Goal: Task Accomplishment & Management: Use online tool/utility

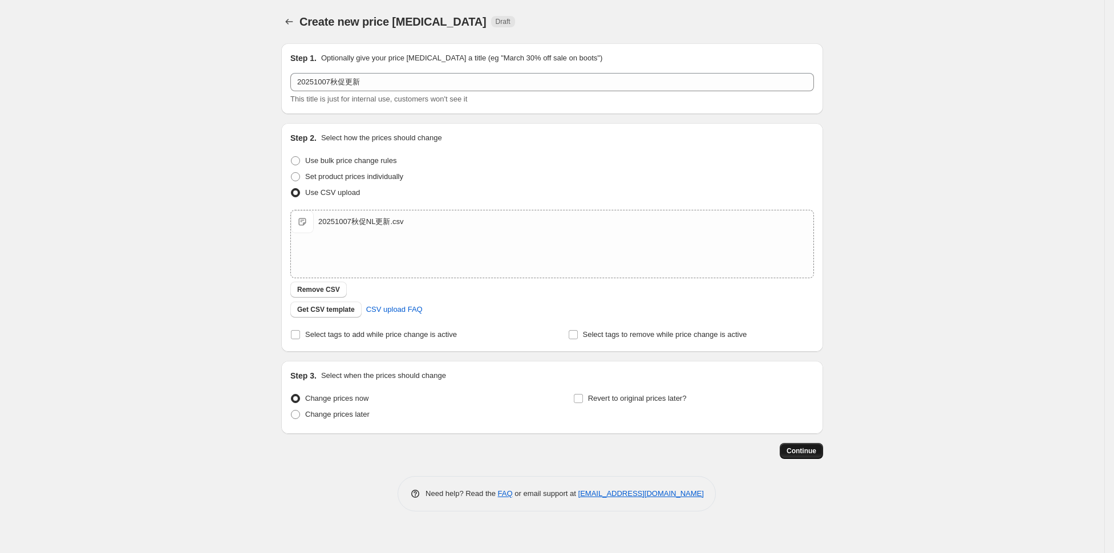
click at [802, 453] on span "Continue" at bounding box center [801, 450] width 30 height 9
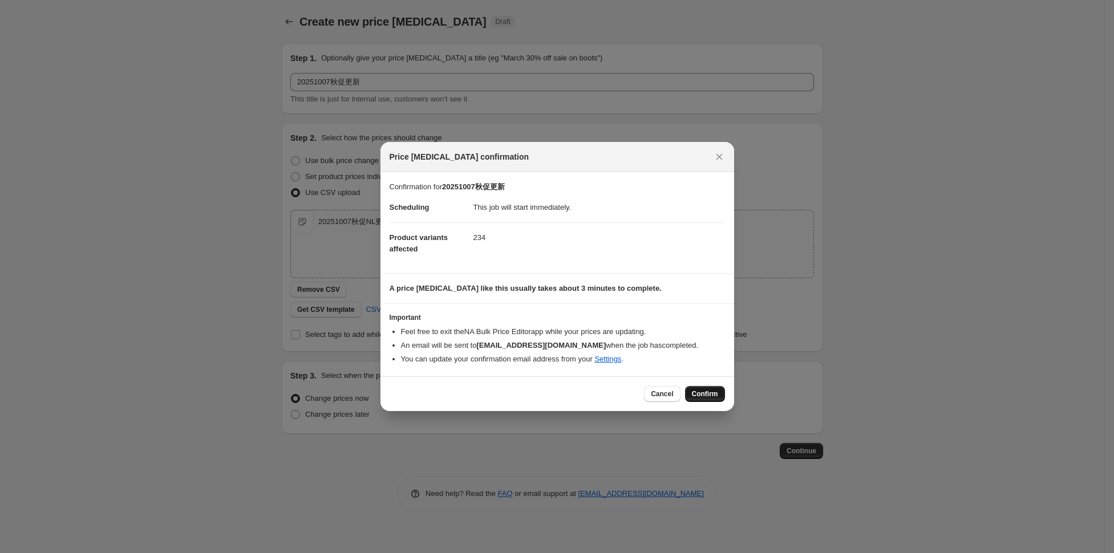
click at [709, 391] on span "Confirm" at bounding box center [705, 393] width 26 height 9
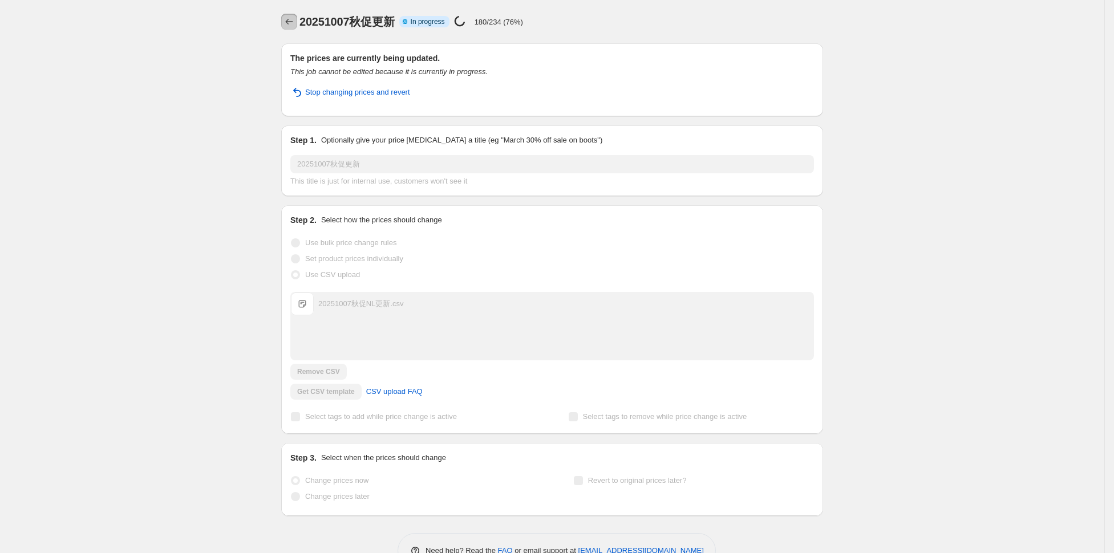
click at [290, 23] on icon "Price change jobs" at bounding box center [288, 21] width 11 height 11
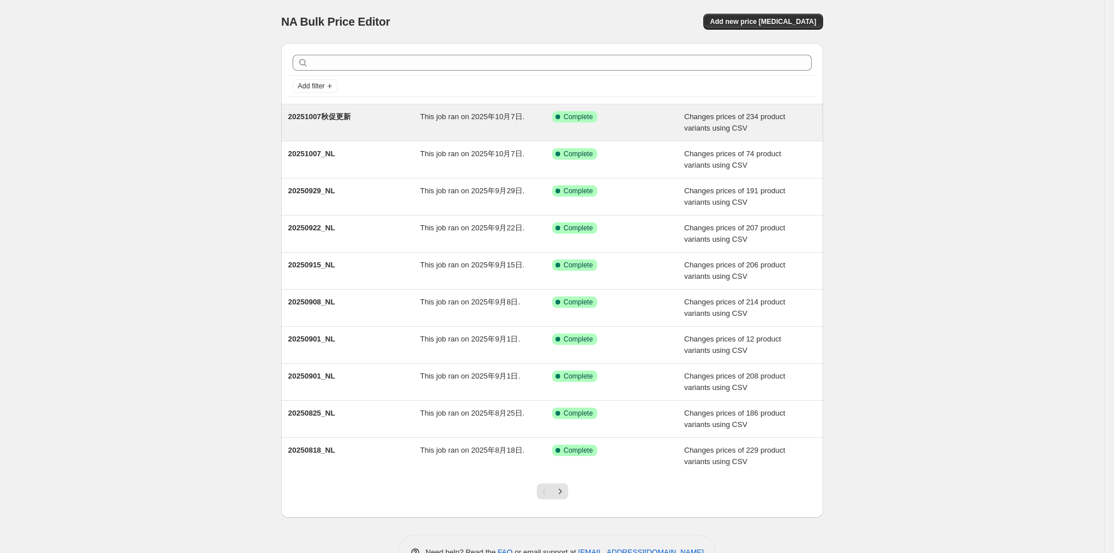
click at [395, 114] on div "20251007秋促更新" at bounding box center [354, 122] width 132 height 23
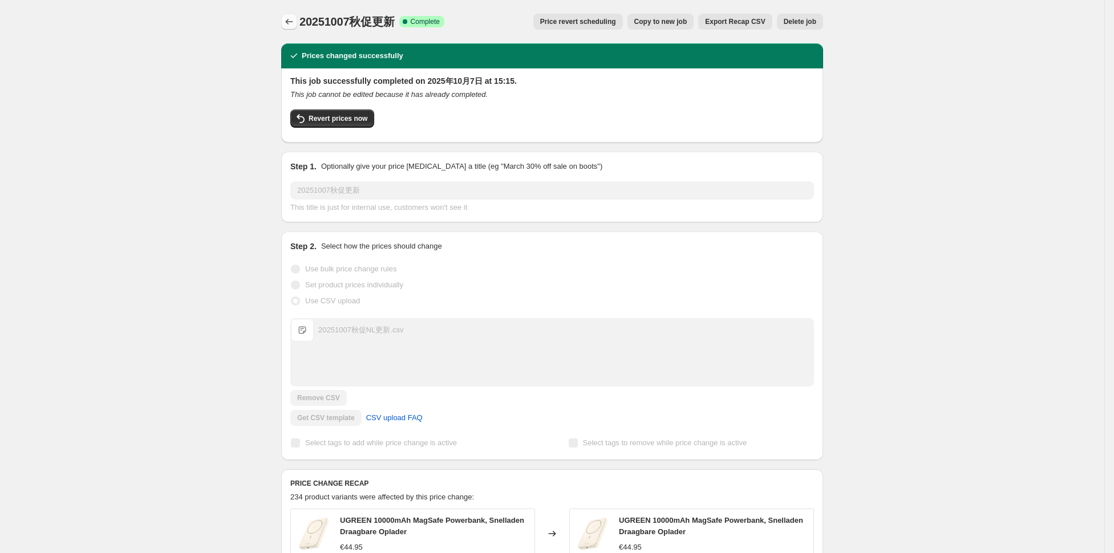
click at [286, 24] on icon "Price change jobs" at bounding box center [288, 21] width 11 height 11
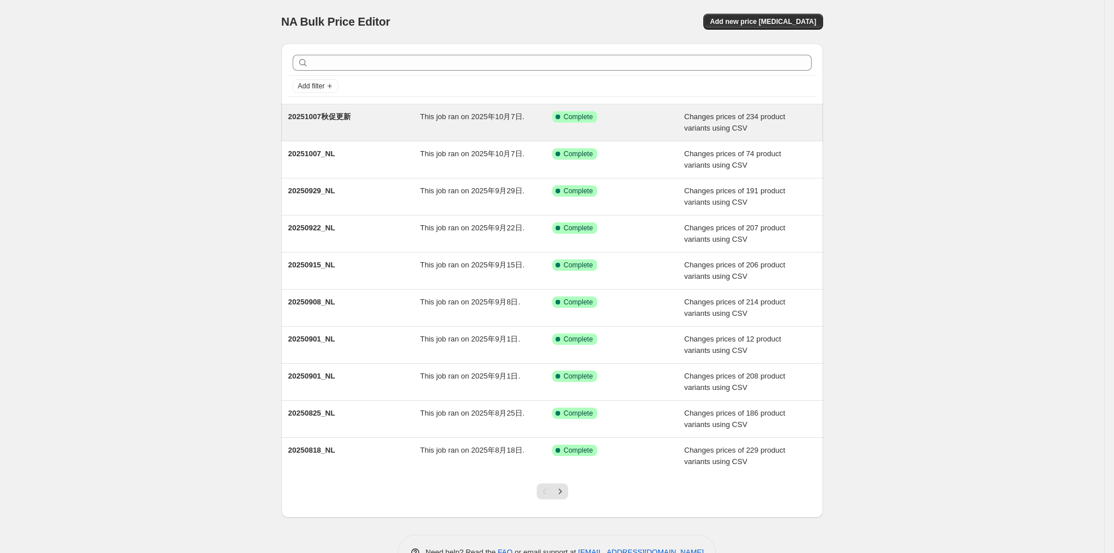
click at [408, 123] on div "20251007秋促更新" at bounding box center [354, 122] width 132 height 23
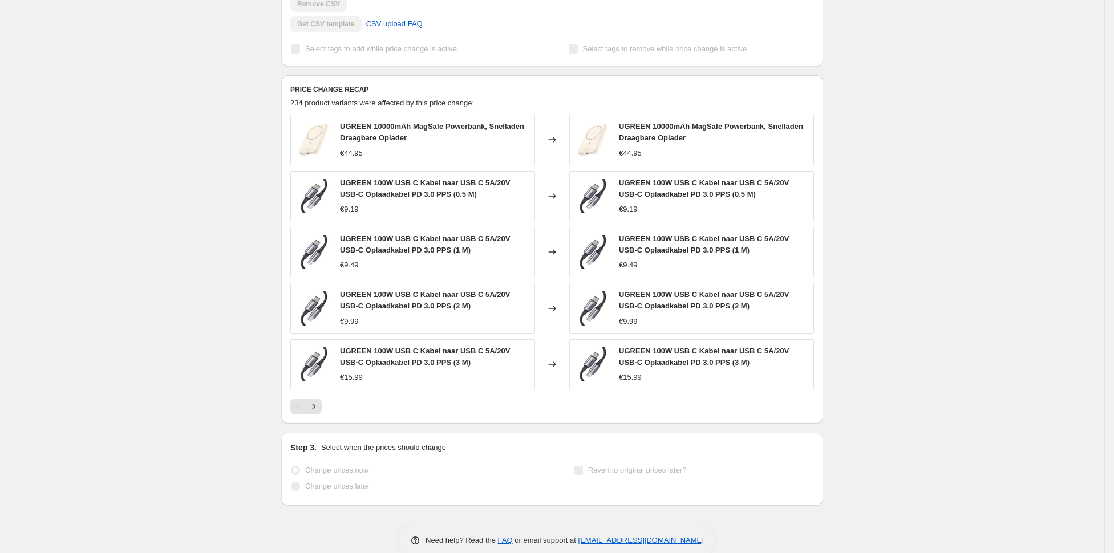
scroll to position [414, 0]
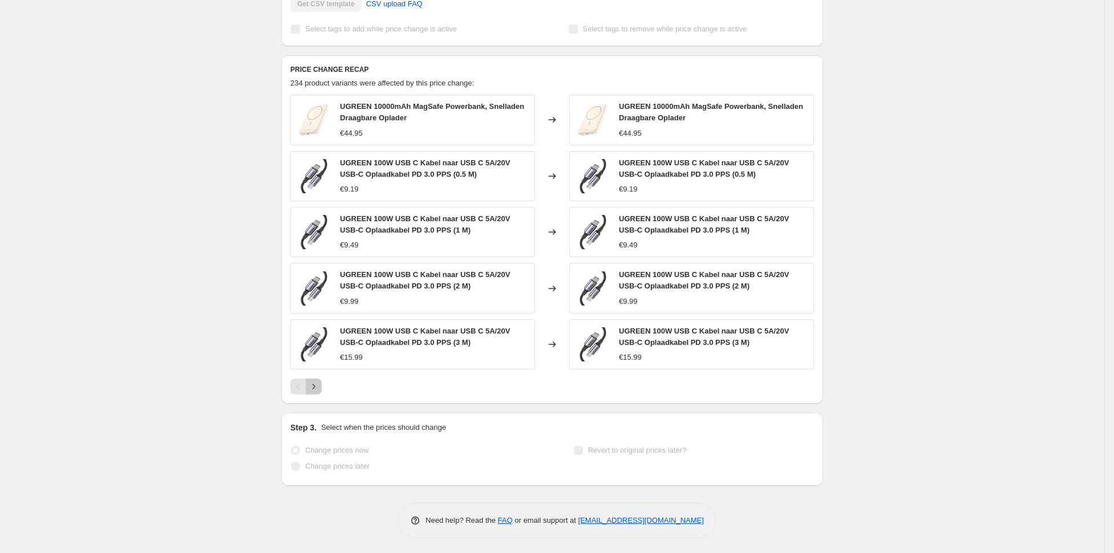
click at [315, 384] on icon "Next" at bounding box center [313, 386] width 11 height 11
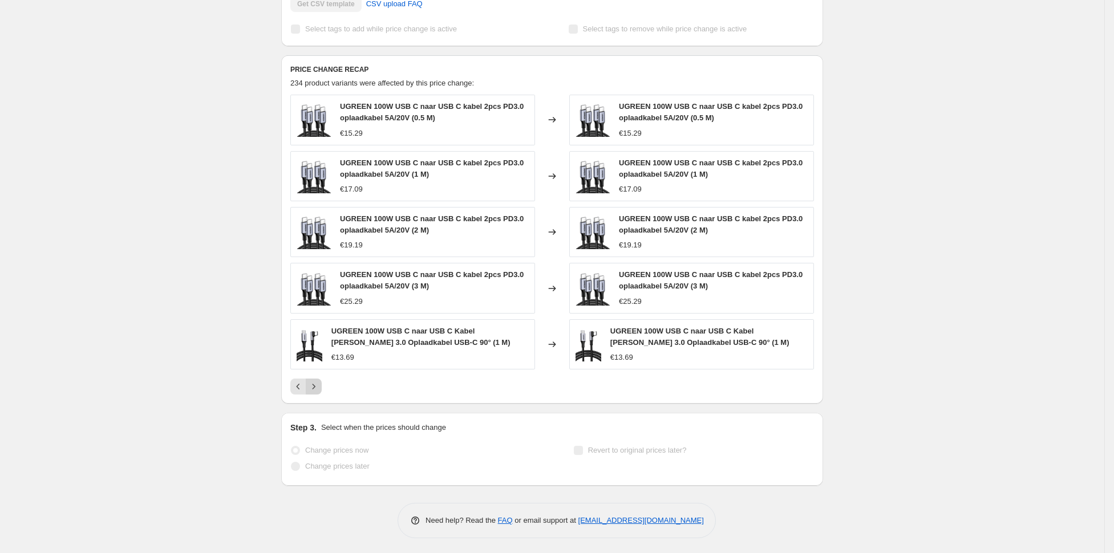
click at [315, 381] on icon "Next" at bounding box center [313, 386] width 11 height 11
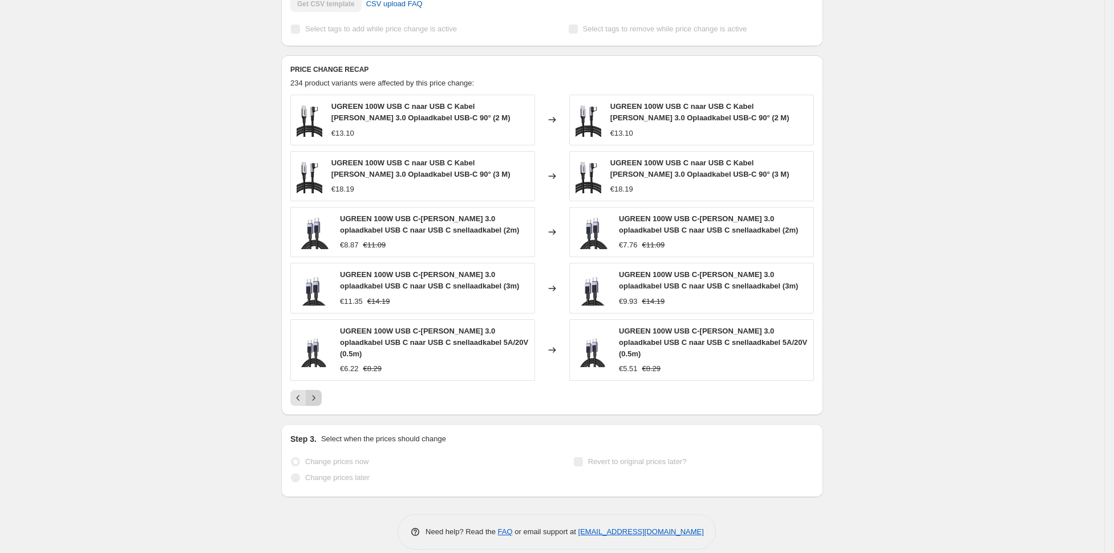
click at [315, 392] on icon "Next" at bounding box center [313, 397] width 11 height 11
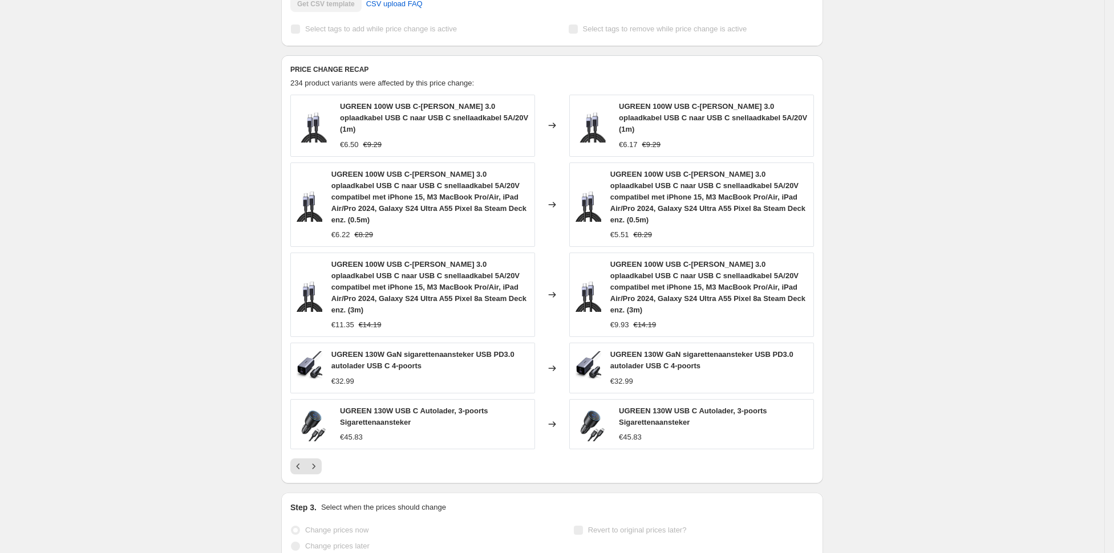
scroll to position [0, 0]
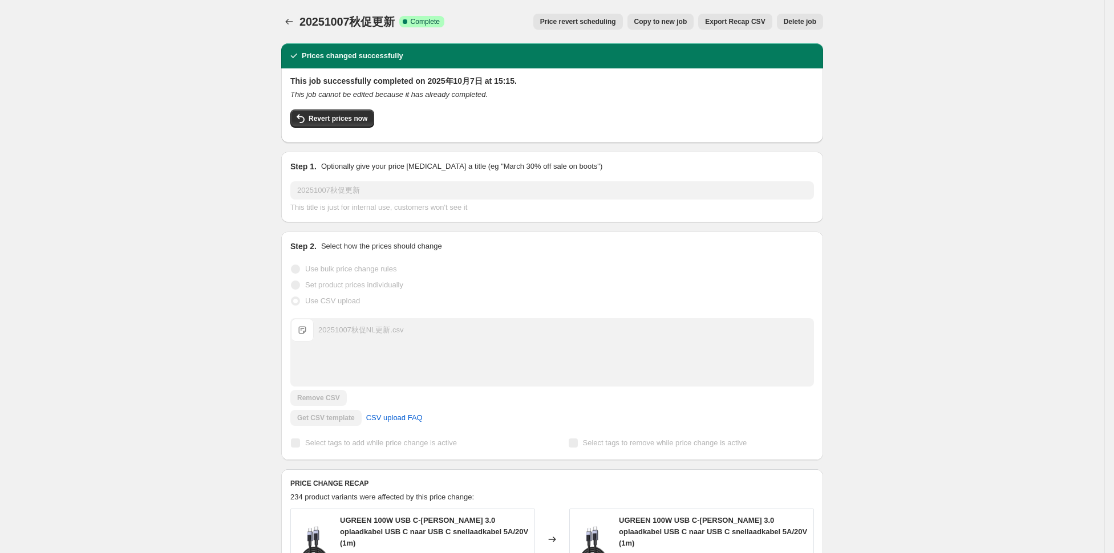
click at [295, 11] on div "20251007秋促更新. This page is ready 20251007秋促更新 Success Complete Complete Price r…" at bounding box center [552, 21] width 542 height 43
click at [288, 19] on icon "Price change jobs" at bounding box center [288, 21] width 11 height 11
